Goal: Transaction & Acquisition: Purchase product/service

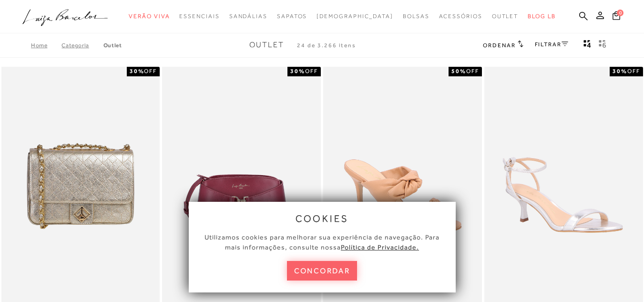
click at [331, 43] on span "24 de 3.266 itens" at bounding box center [326, 45] width 59 height 7
click at [579, 19] on icon at bounding box center [583, 15] width 9 height 9
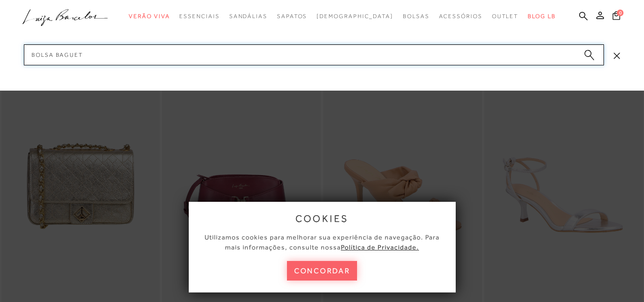
type input "bolsa baguete"
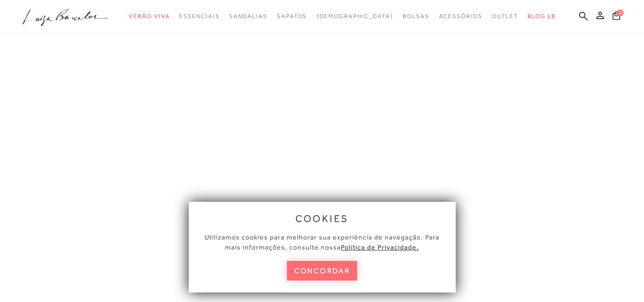
click at [337, 266] on button "concordar" at bounding box center [322, 271] width 71 height 20
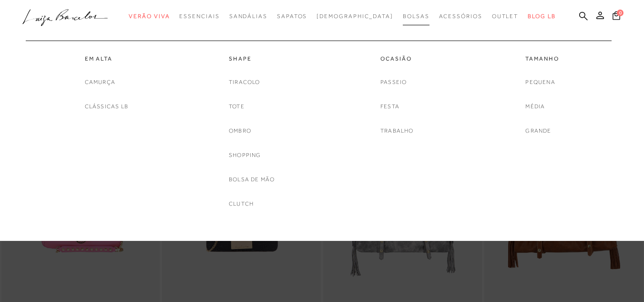
click at [403, 21] on link "Bolsas" at bounding box center [416, 17] width 27 height 18
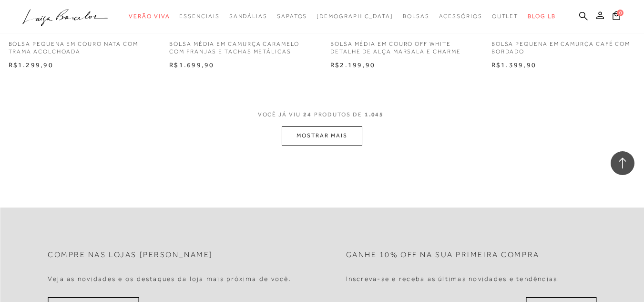
scroll to position [1812, 0]
click at [335, 139] on button "MOSTRAR MAIS" at bounding box center [322, 135] width 80 height 19
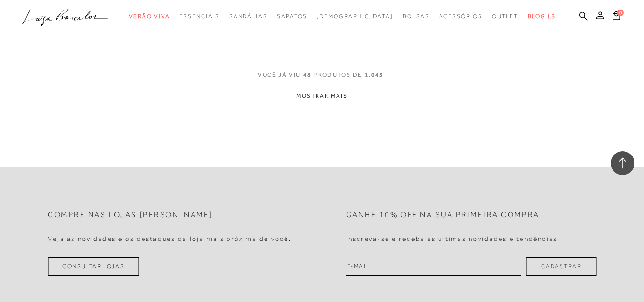
scroll to position [3671, 0]
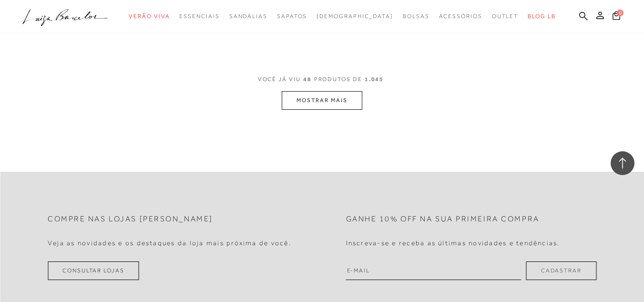
click at [325, 107] on button "MOSTRAR MAIS" at bounding box center [322, 100] width 80 height 19
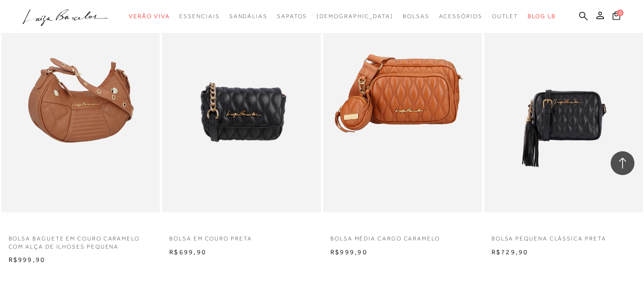
scroll to position [5244, 0]
